Goal: Task Accomplishment & Management: Manage account settings

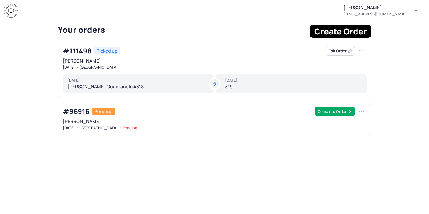
click at [361, 51] on button "button" at bounding box center [361, 50] width 9 height 9
click at [319, 70] on div "#111498 Picked up Edit Order zihan zhou Apr 9, 2025 Vanderbilt University Apr 2…" at bounding box center [215, 71] width 314 height 55
click at [335, 52] on button "Edit Order" at bounding box center [340, 50] width 29 height 9
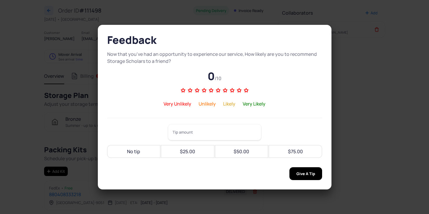
click at [246, 90] on icon at bounding box center [246, 90] width 7 height 7
click at [246, 90] on input "range" at bounding box center [215, 89] width 70 height 7
type input "**"
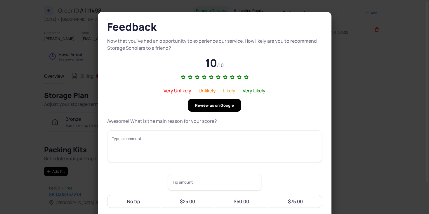
click at [42, 162] on section "Feedback Now that you've had an opportunity to experience our service, How like…" at bounding box center [214, 107] width 429 height 214
click at [227, 109] on span "Review us on Google" at bounding box center [214, 105] width 39 height 13
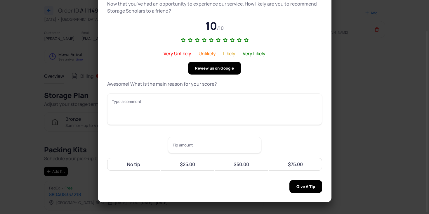
click at [304, 188] on span "Give A Tip" at bounding box center [305, 186] width 19 height 13
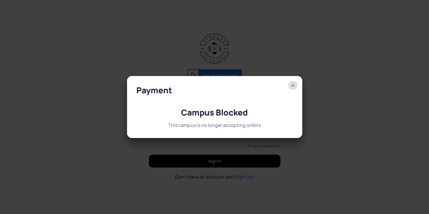
click at [296, 82] on span "button" at bounding box center [292, 85] width 9 height 9
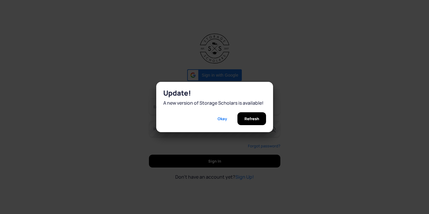
click at [256, 119] on span "Refresh" at bounding box center [251, 118] width 15 height 13
